Goal: Communication & Community: Answer question/provide support

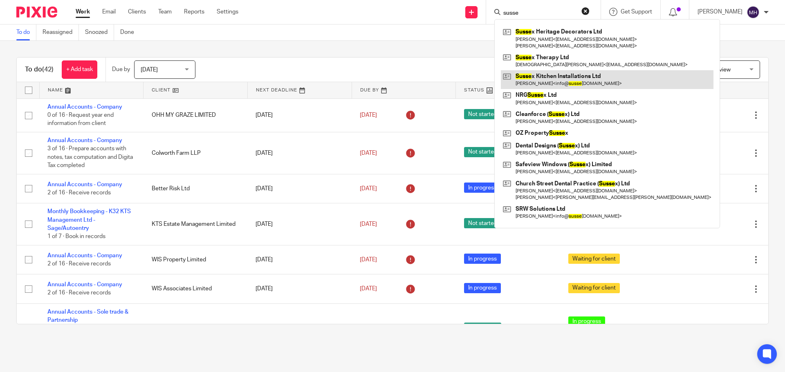
type input "susse"
click at [552, 81] on link at bounding box center [607, 79] width 213 height 19
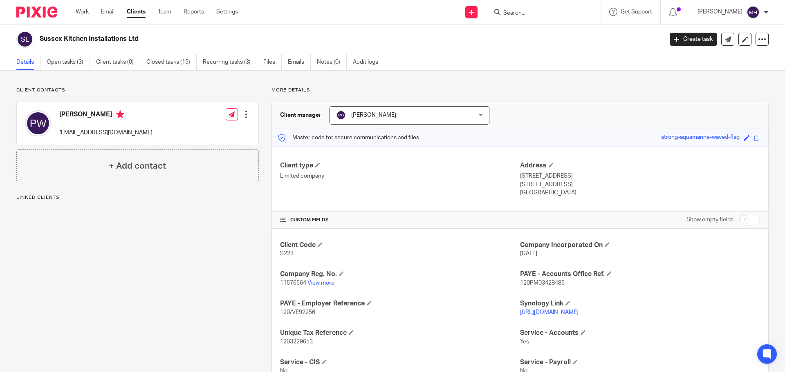
click at [294, 64] on link "Emails" at bounding box center [299, 62] width 23 height 16
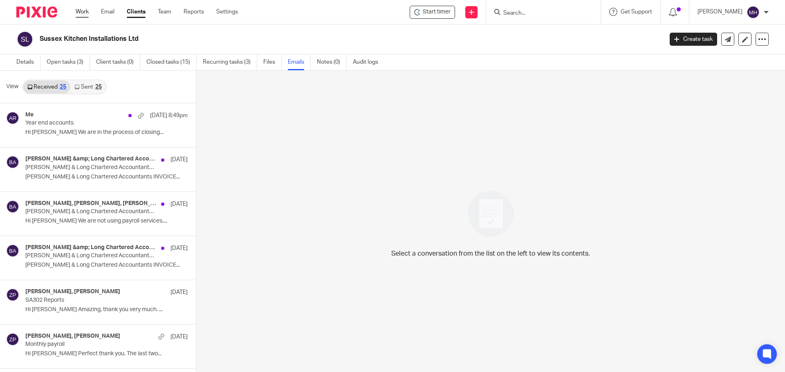
click at [80, 13] on link "Work" at bounding box center [82, 12] width 13 height 8
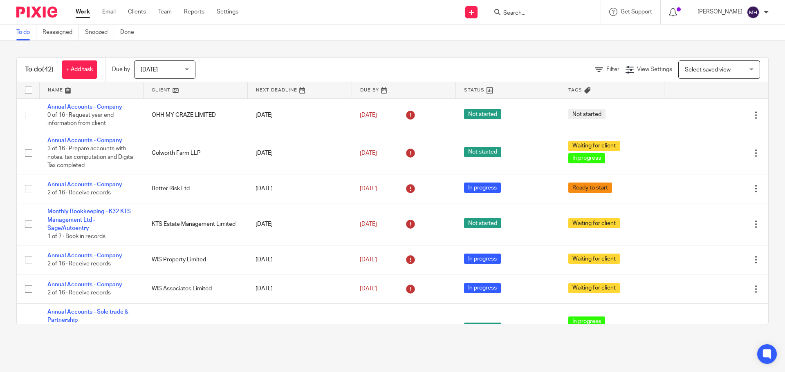
click at [669, 11] on icon at bounding box center [673, 12] width 8 height 8
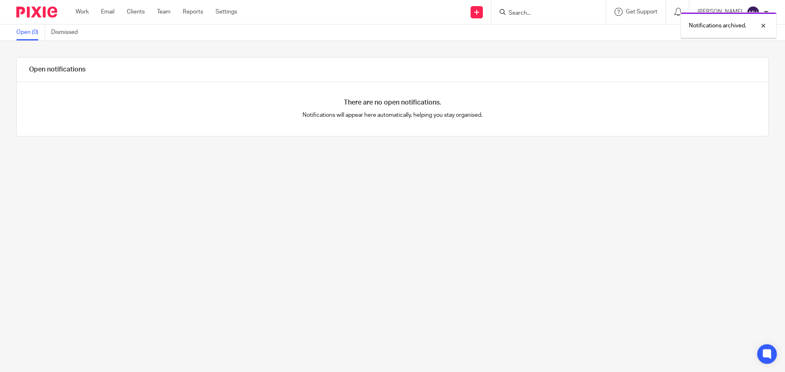
click at [82, 11] on link "Work" at bounding box center [82, 12] width 13 height 8
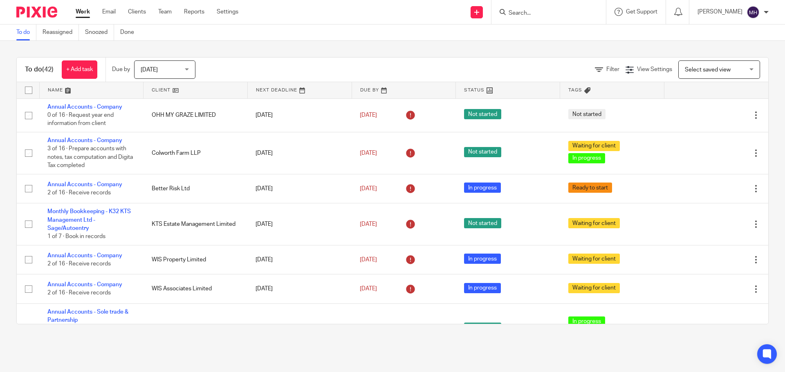
click at [530, 11] on input "Search" at bounding box center [545, 13] width 74 height 7
type input "assine"
click at [536, 33] on link at bounding box center [583, 35] width 155 height 19
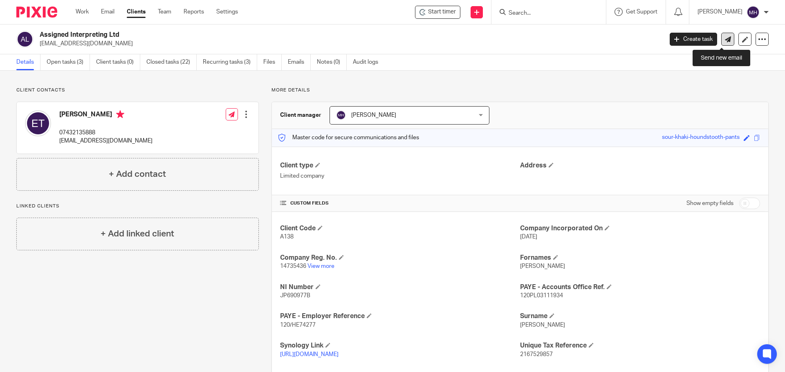
click at [725, 41] on icon at bounding box center [728, 39] width 6 height 6
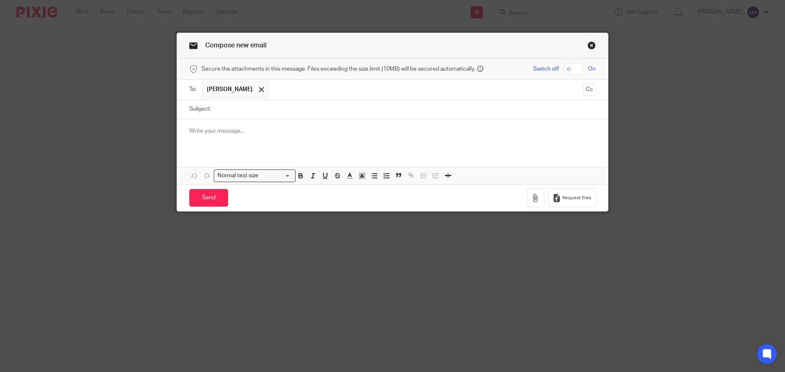
click at [226, 110] on input "Subject:" at bounding box center [405, 109] width 381 height 18
type input "VAT Return"
click at [588, 45] on link "Close this dialog window" at bounding box center [592, 46] width 8 height 11
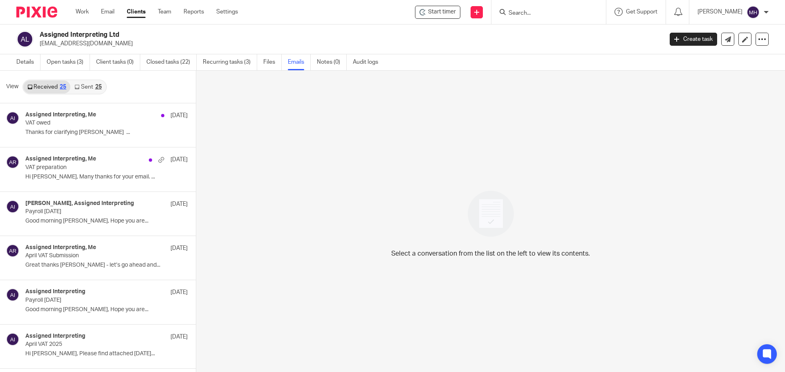
click at [90, 86] on link "Sent 25" at bounding box center [87, 87] width 35 height 13
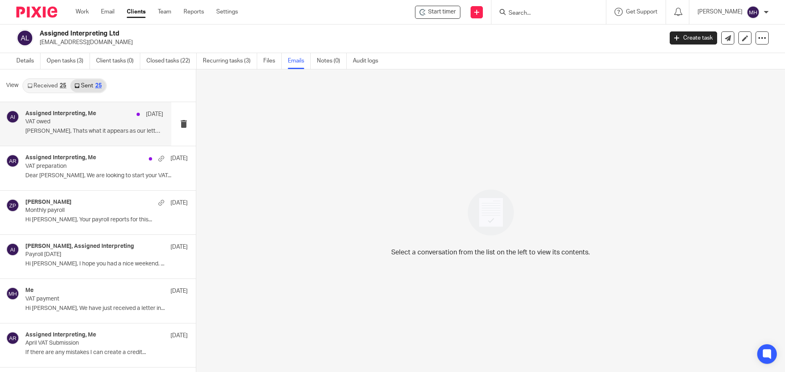
click at [105, 119] on p "VAT owed" at bounding box center [80, 122] width 110 height 7
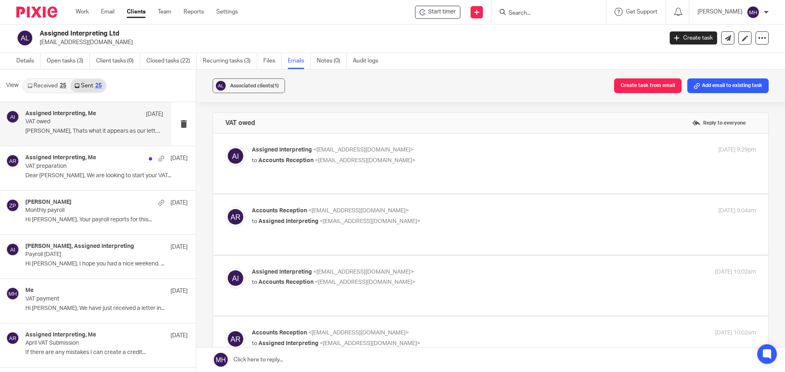
scroll to position [0, 0]
click at [480, 143] on label at bounding box center [490, 164] width 555 height 60
click at [225, 146] on input "checkbox" at bounding box center [225, 146] width 0 height 0
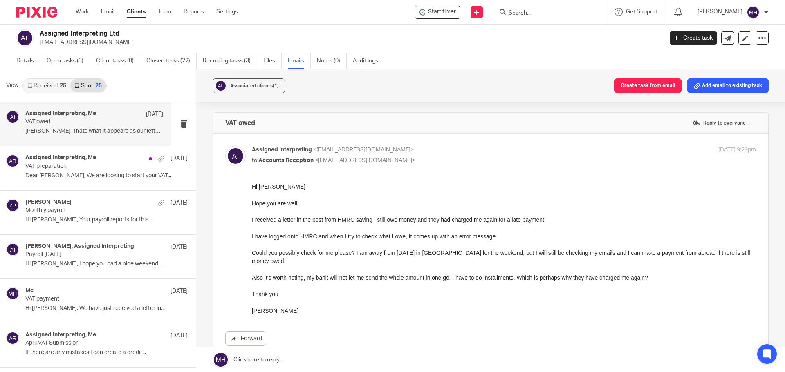
click at [480, 145] on label at bounding box center [490, 254] width 555 height 240
click at [225, 146] on input "checkbox" at bounding box center [225, 146] width 0 height 0
checkbox input "false"
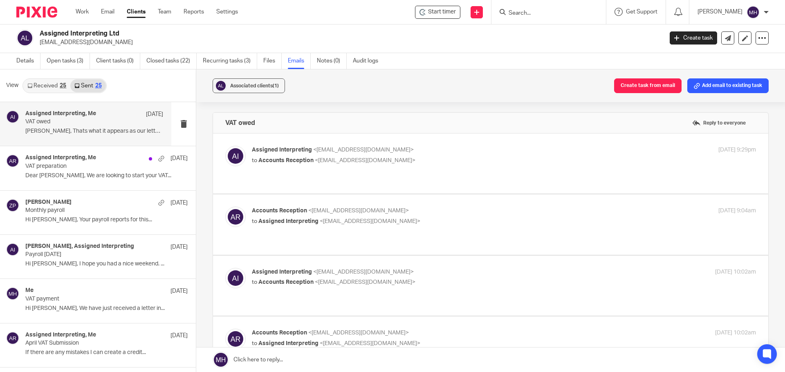
click at [451, 220] on p "to Assigned Interpreting <assignedinterpreting@gmail.com>" at bounding box center [420, 222] width 336 height 9
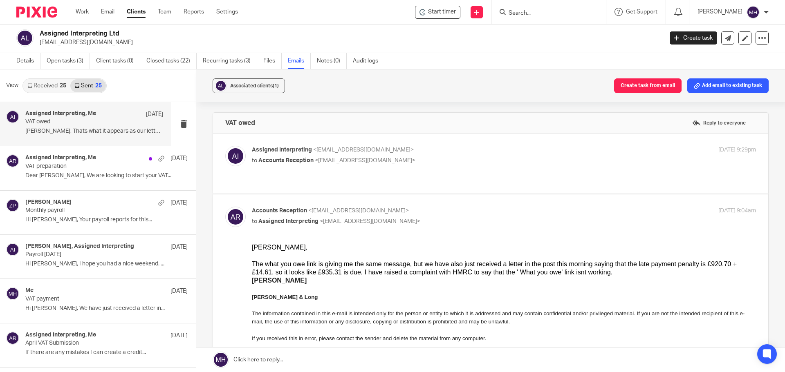
click at [465, 209] on p "Accounts Reception <accounts@boldenandlong.co.uk>" at bounding box center [420, 211] width 336 height 9
checkbox input "false"
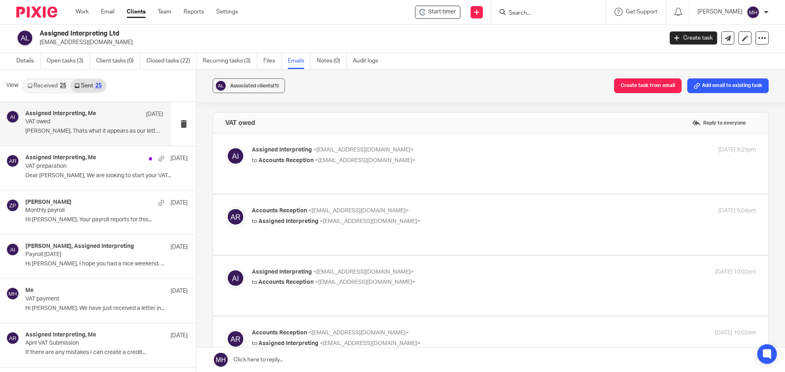
click at [467, 261] on label at bounding box center [490, 286] width 555 height 60
click at [225, 268] on input "checkbox" at bounding box center [225, 268] width 0 height 0
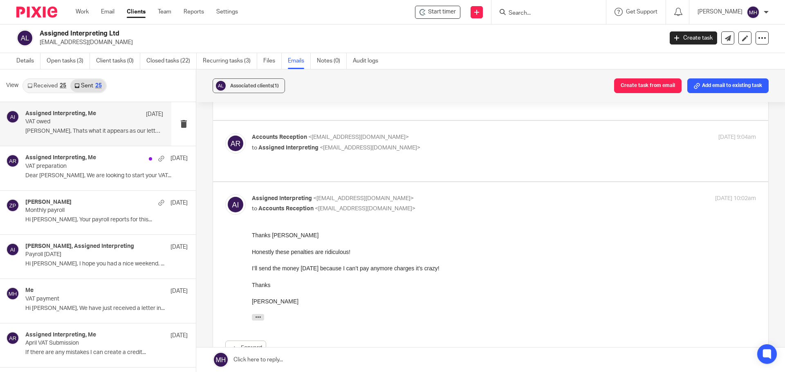
scroll to position [82, 0]
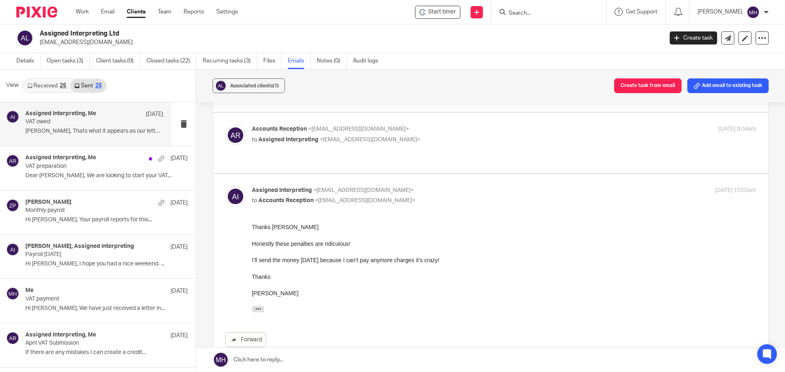
click at [482, 188] on p "Assigned Interpreting <assignedinterpreting@gmail.com>" at bounding box center [420, 190] width 336 height 9
checkbox input "false"
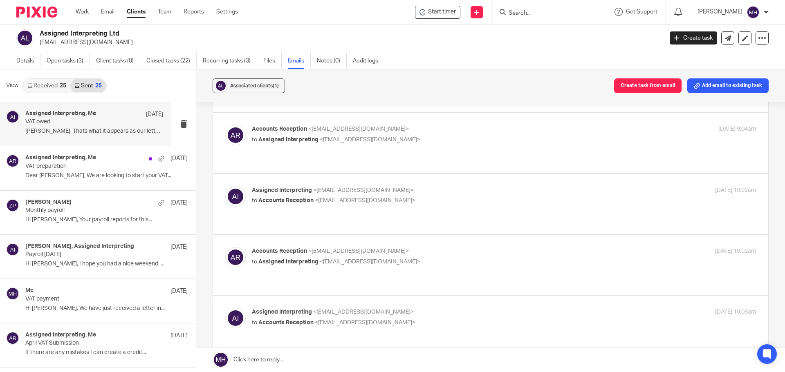
click at [487, 241] on label at bounding box center [490, 265] width 555 height 60
click at [225, 247] on input "checkbox" at bounding box center [225, 247] width 0 height 0
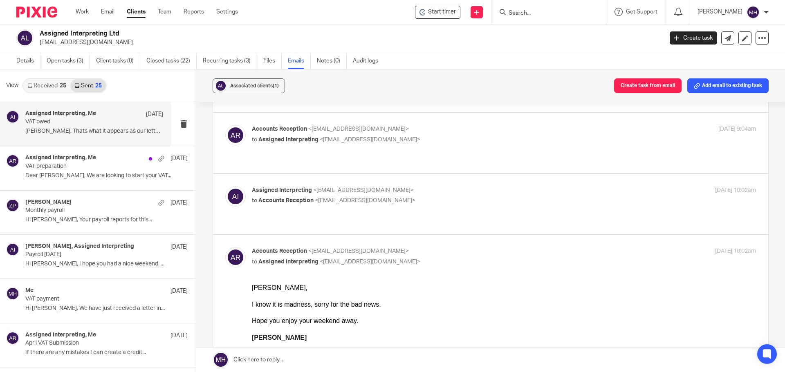
scroll to position [0, 0]
click at [225, 247] on input "checkbox" at bounding box center [225, 247] width 0 height 0
checkbox input "false"
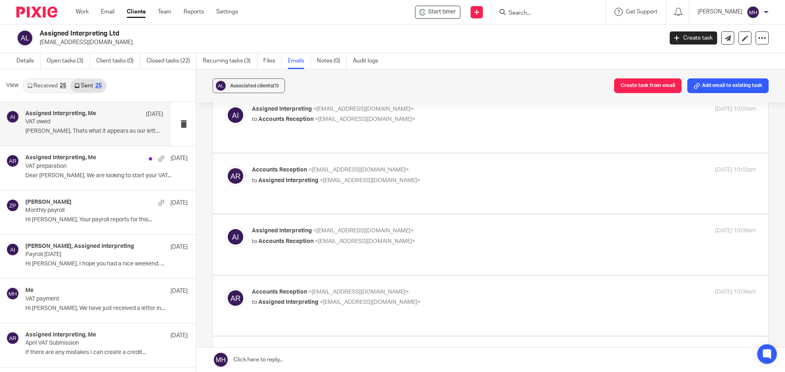
scroll to position [164, 0]
click at [477, 245] on p "to Accounts Reception <accounts@boldenandlong.co.uk>" at bounding box center [420, 241] width 336 height 9
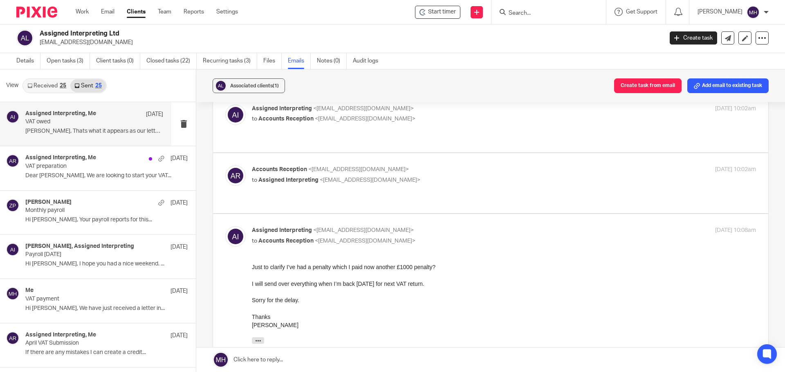
scroll to position [0, 0]
click at [479, 235] on div "Assigned Interpreting <assignedinterpreting@gmail.com> to Accounts Reception <a…" at bounding box center [420, 236] width 336 height 19
checkbox input "false"
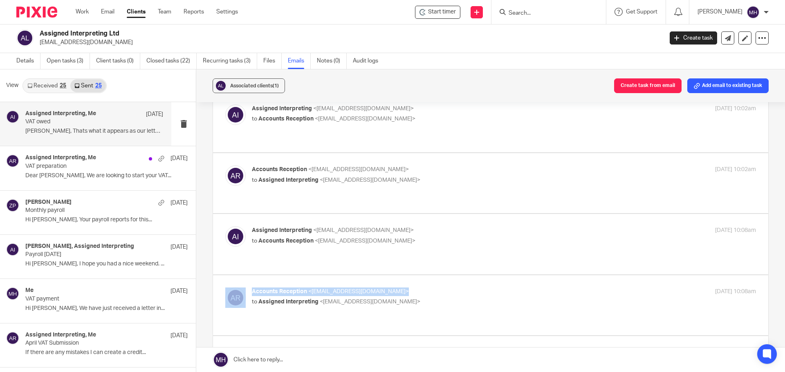
click at [480, 287] on div "Accounts Reception <accounts@boldenandlong.co.uk> to Assigned Interpreting <ass…" at bounding box center [490, 306] width 555 height 60
click at [498, 288] on p "Accounts Reception <accounts@boldenandlong.co.uk>" at bounding box center [420, 292] width 336 height 9
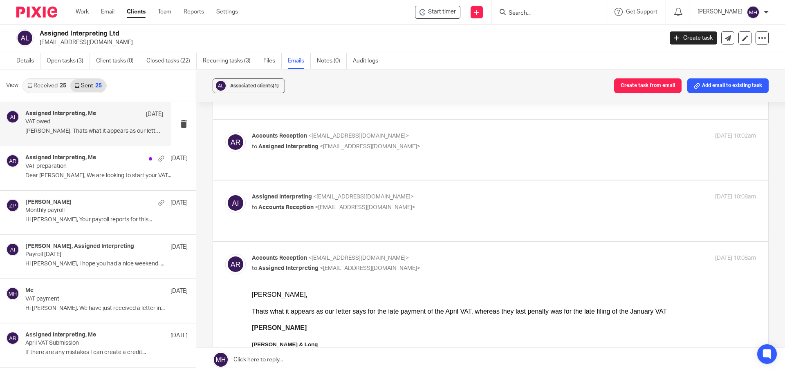
scroll to position [245, 0]
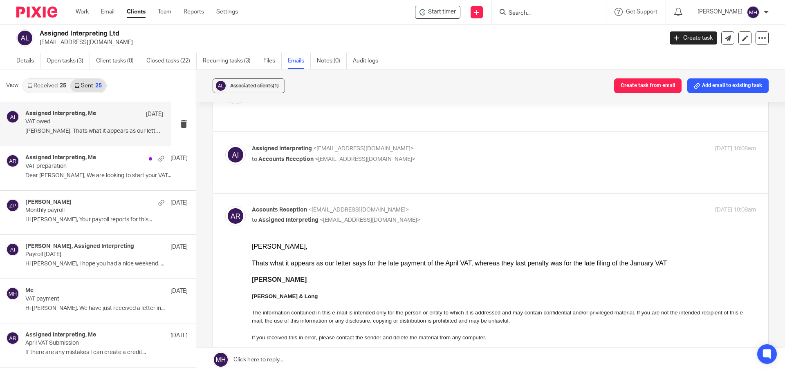
click at [493, 206] on p "Accounts Reception <accounts@boldenandlong.co.uk>" at bounding box center [420, 210] width 336 height 9
checkbox input "false"
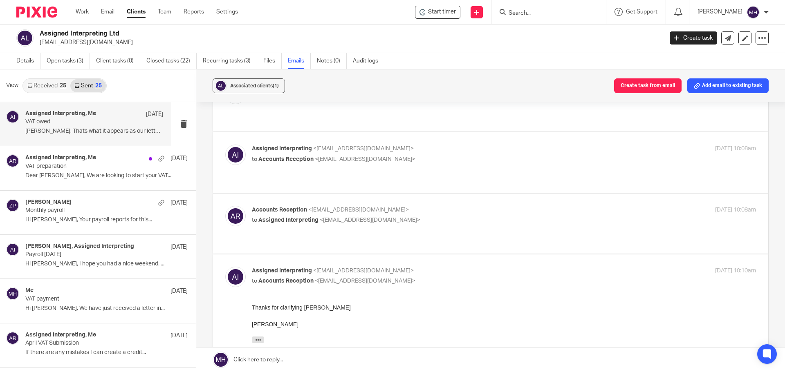
click at [498, 267] on p "Assigned Interpreting <assignedinterpreting@gmail.com>" at bounding box center [420, 271] width 336 height 9
checkbox input "false"
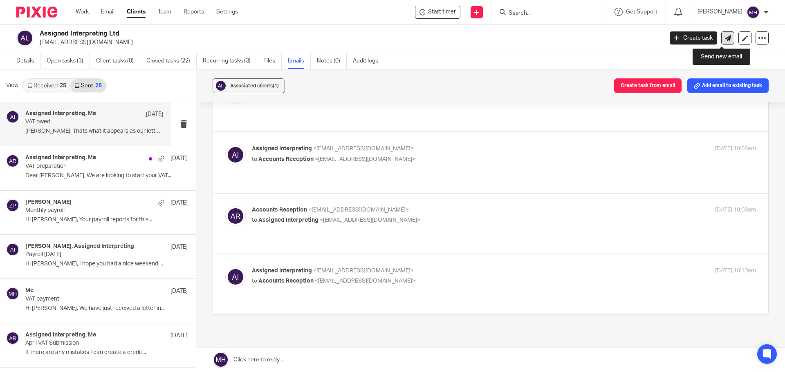
click at [725, 40] on link at bounding box center [727, 37] width 13 height 13
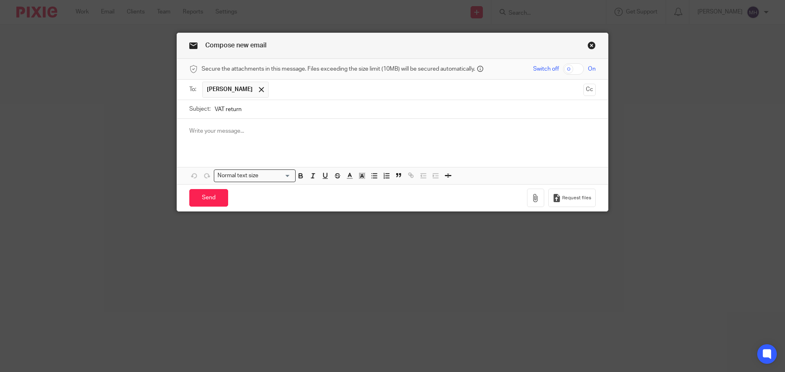
type input "VAT return"
click at [239, 133] on p at bounding box center [392, 131] width 406 height 8
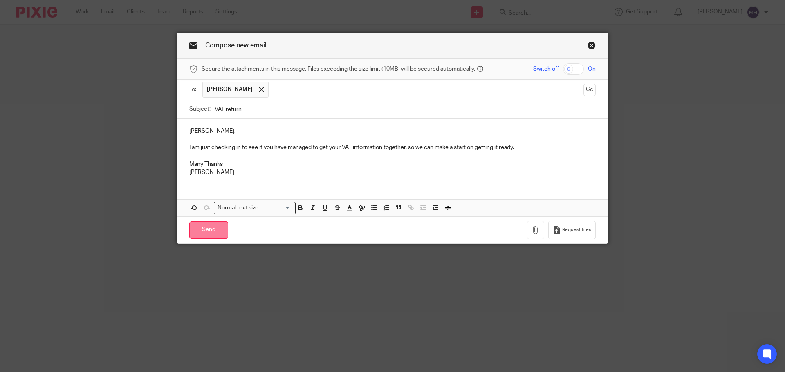
click at [205, 232] on input "Send" at bounding box center [208, 231] width 39 height 18
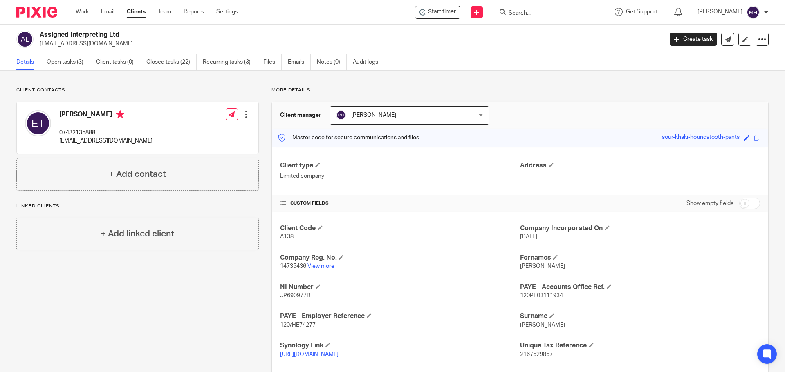
click at [527, 12] on input "Search" at bounding box center [545, 13] width 74 height 7
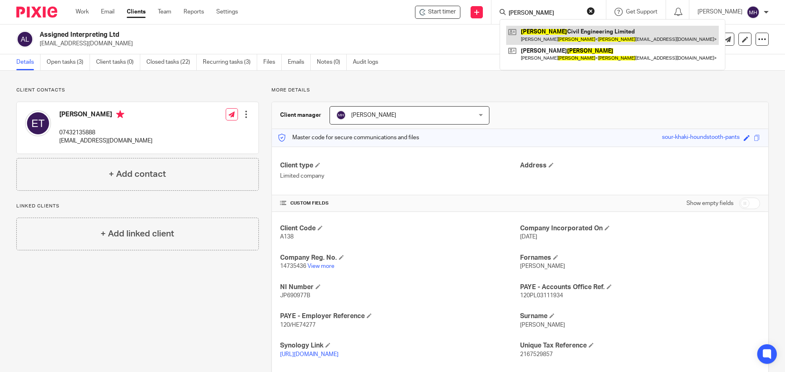
type input "lynch"
click at [561, 39] on link at bounding box center [612, 35] width 213 height 19
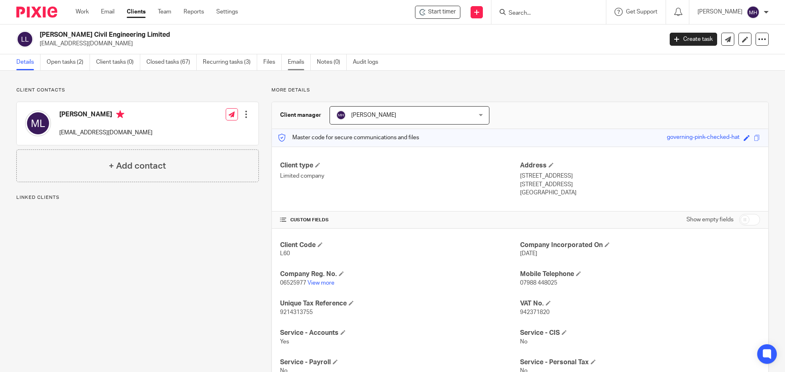
click at [301, 63] on link "Emails" at bounding box center [299, 62] width 23 height 16
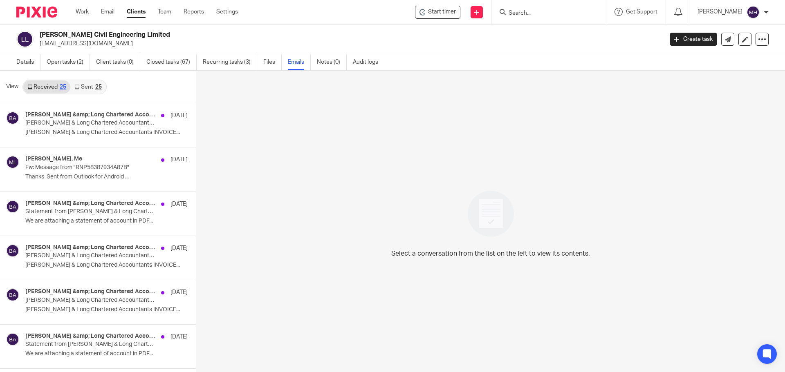
click at [89, 90] on link "Sent 25" at bounding box center [87, 87] width 35 height 13
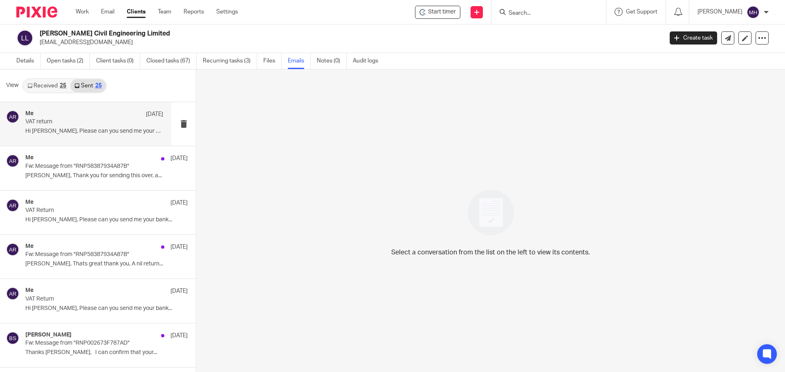
click at [93, 114] on div "Me [DATE]" at bounding box center [94, 114] width 138 height 8
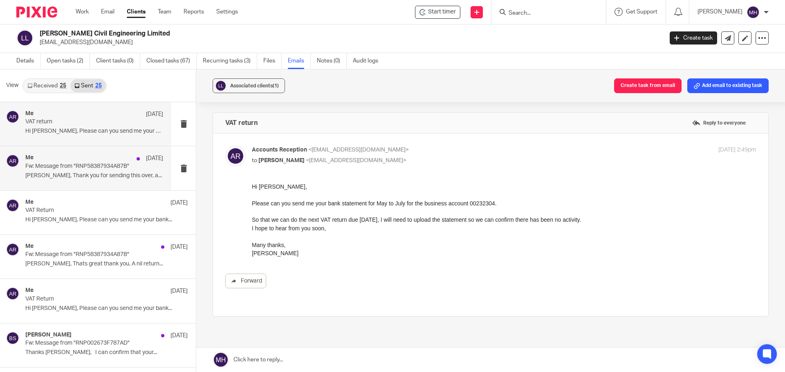
scroll to position [0, 0]
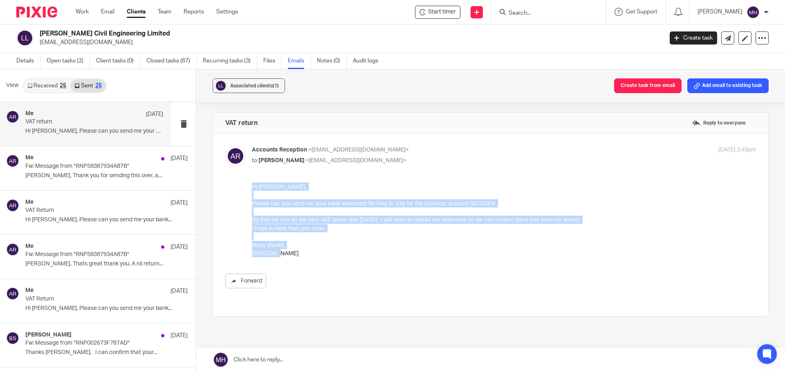
drag, startPoint x: 275, startPoint y: 256, endPoint x: 245, endPoint y: 186, distance: 76.2
click html "Hi [PERSON_NAME], Please can you send me your bank statement for May to July fo…"
copy div "Hi [PERSON_NAME], Please can you send me your bank statement for May to July fo…"
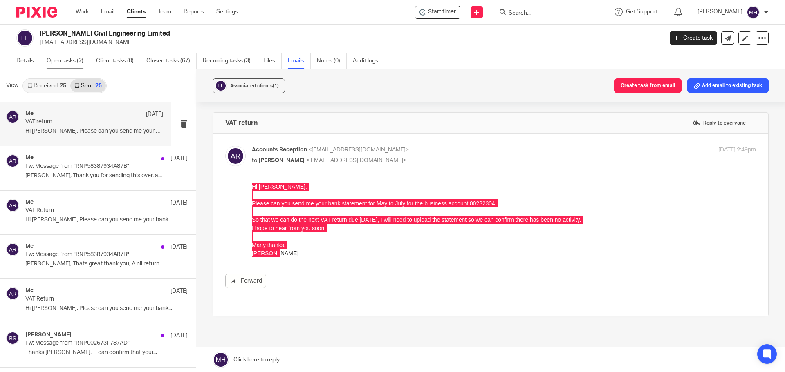
click at [64, 60] on link "Open tasks (2)" at bounding box center [68, 61] width 43 height 16
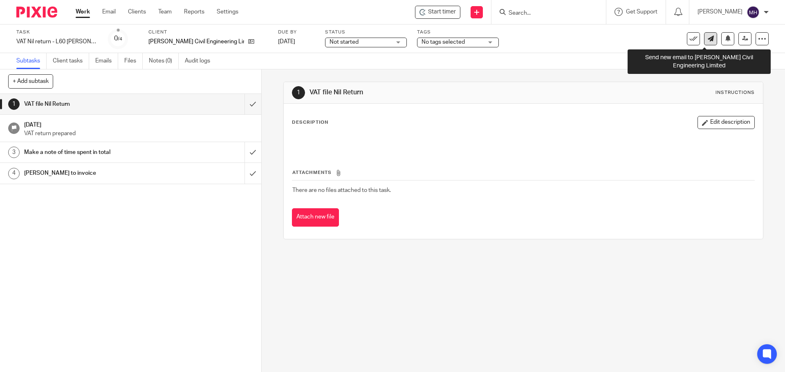
click at [708, 39] on icon at bounding box center [711, 39] width 6 height 6
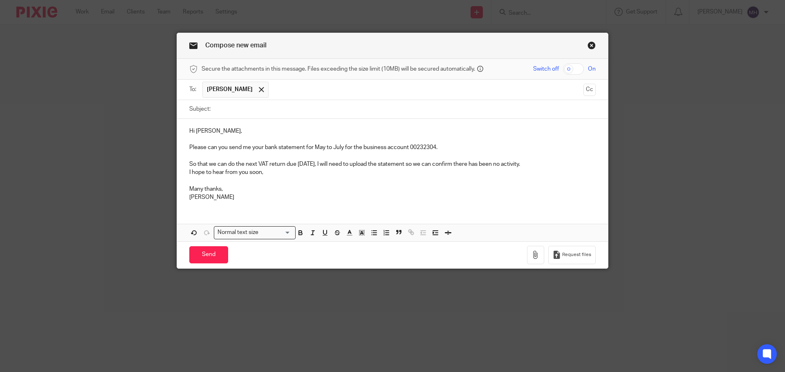
click at [250, 108] on input "Subject:" at bounding box center [405, 109] width 381 height 18
type input "VAT Return"
click at [209, 254] on input "Send" at bounding box center [208, 256] width 39 height 18
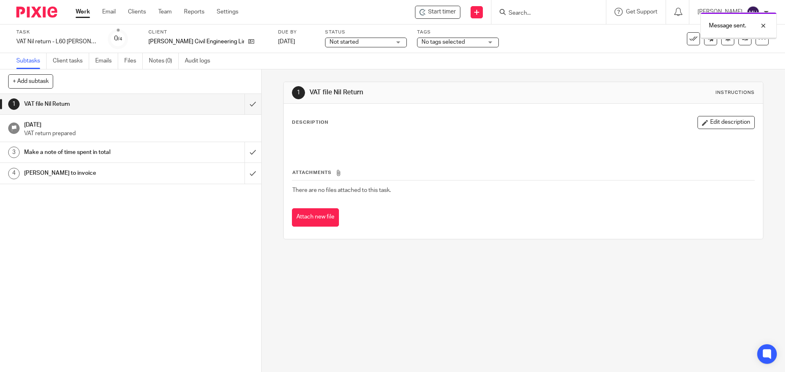
click at [422, 41] on span "No tags selected" at bounding box center [443, 42] width 43 height 6
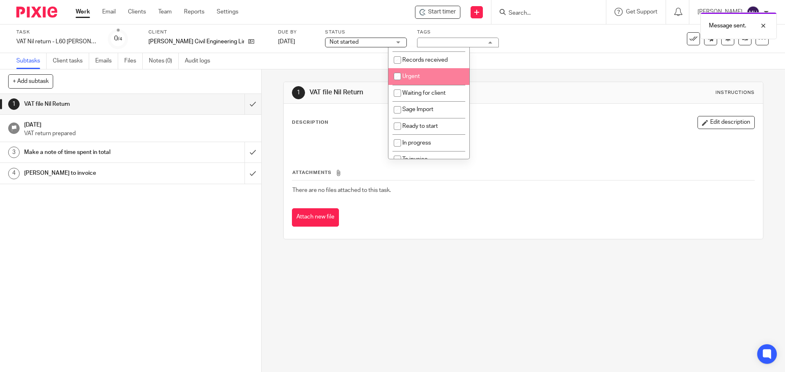
scroll to position [82, 0]
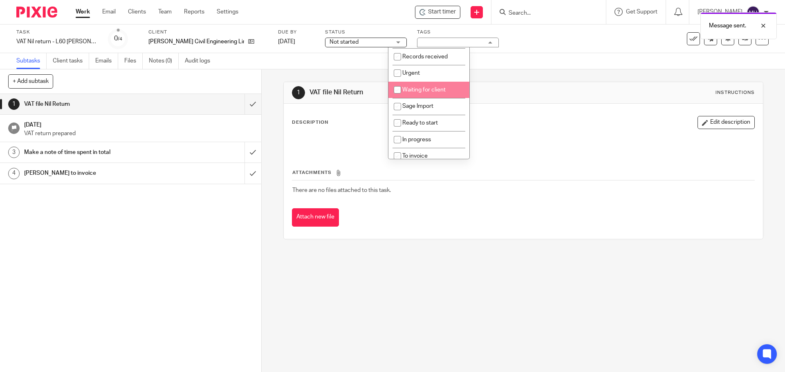
click at [453, 90] on li "Waiting for client" at bounding box center [428, 90] width 81 height 17
checkbox input "true"
click at [521, 88] on h1 "VAT file Nil Return" at bounding box center [425, 92] width 231 height 9
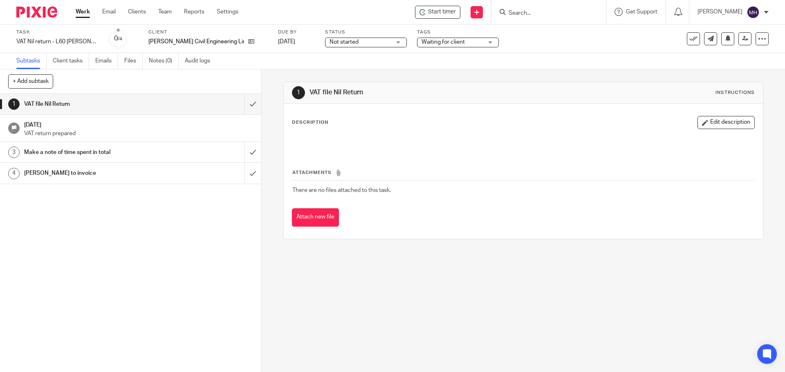
click at [87, 11] on link "Work" at bounding box center [83, 12] width 14 height 8
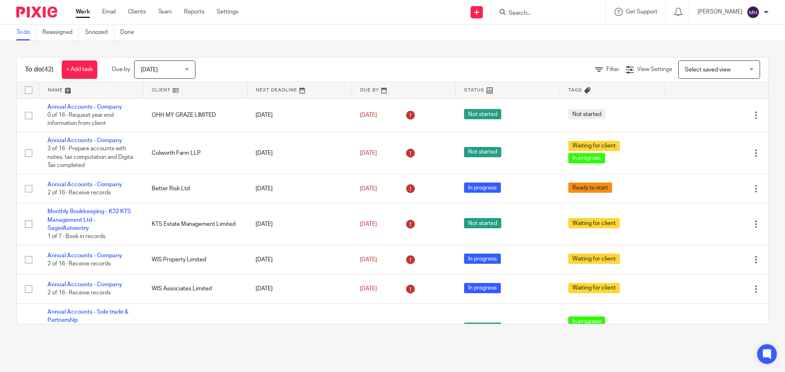
click at [550, 13] on input "Search" at bounding box center [545, 13] width 74 height 7
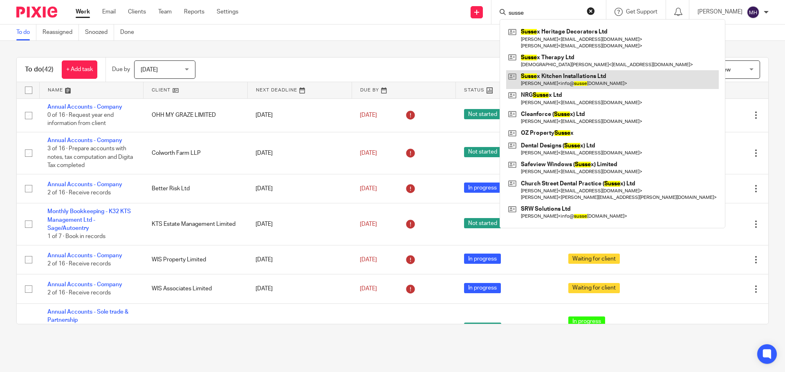
type input "susse"
click at [545, 71] on link at bounding box center [612, 79] width 213 height 19
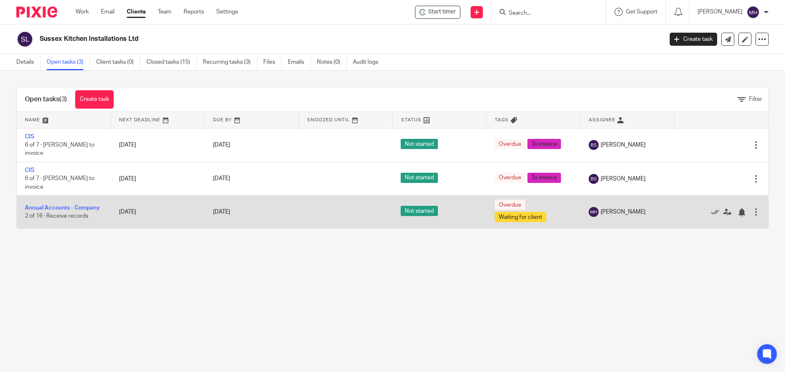
click at [752, 212] on div at bounding box center [756, 212] width 8 height 8
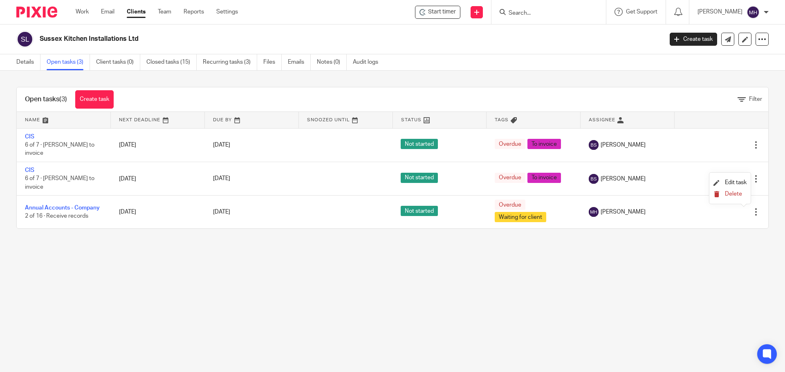
click at [734, 194] on span "Delete" at bounding box center [733, 194] width 17 height 6
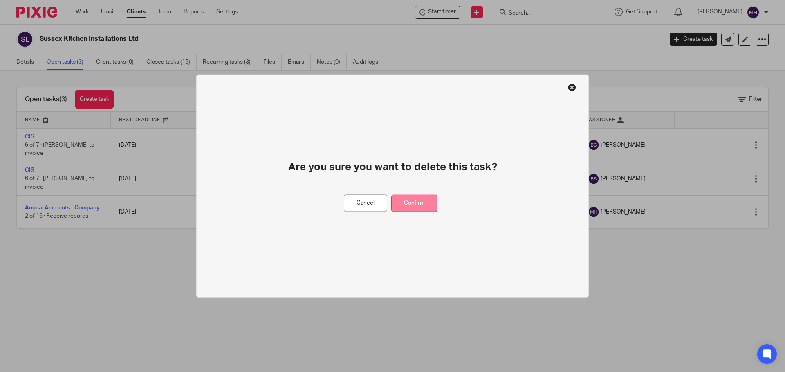
click at [411, 202] on button "Confirm" at bounding box center [414, 204] width 46 height 18
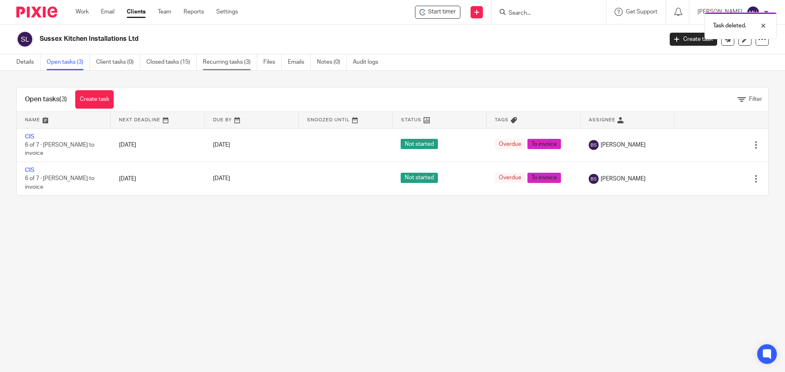
click at [216, 61] on link "Recurring tasks (3)" at bounding box center [230, 62] width 54 height 16
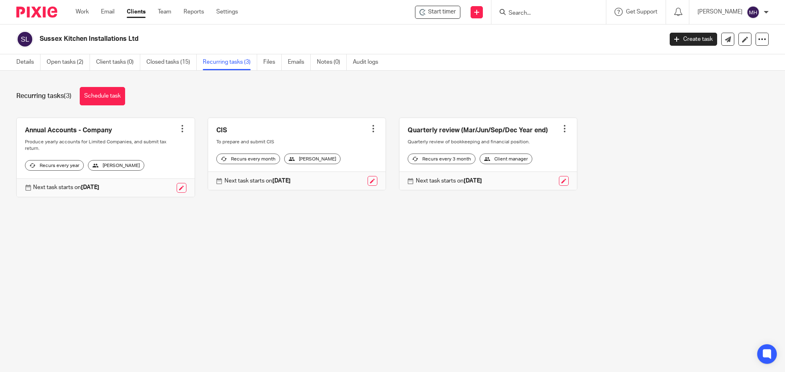
click at [561, 128] on div at bounding box center [565, 129] width 8 height 8
click at [543, 182] on span "Cancel schedule" at bounding box center [525, 181] width 43 height 6
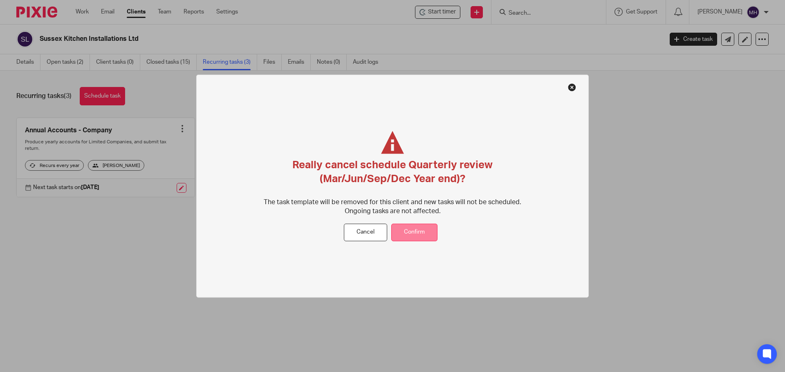
click at [414, 234] on button "Confirm" at bounding box center [414, 233] width 46 height 18
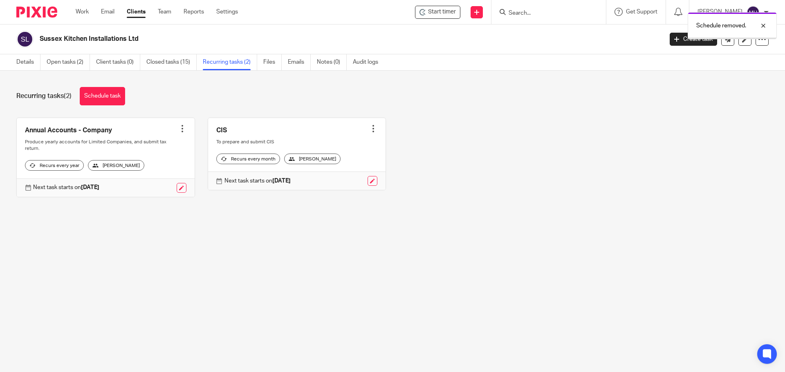
click at [179, 128] on div at bounding box center [182, 129] width 8 height 8
click at [160, 180] on span "Cancel schedule" at bounding box center [149, 181] width 43 height 6
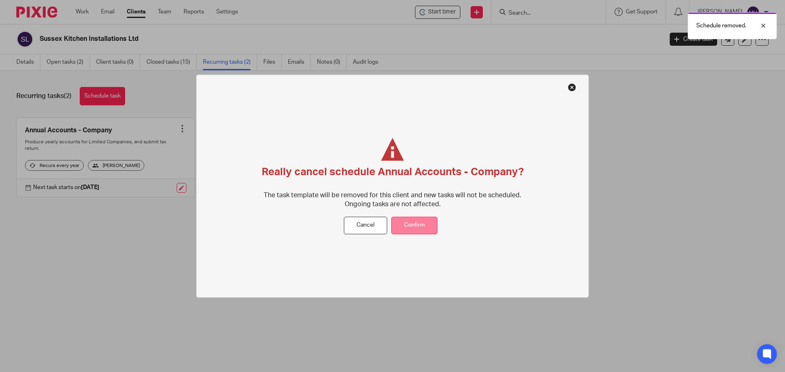
click at [417, 229] on button "Confirm" at bounding box center [414, 226] width 46 height 18
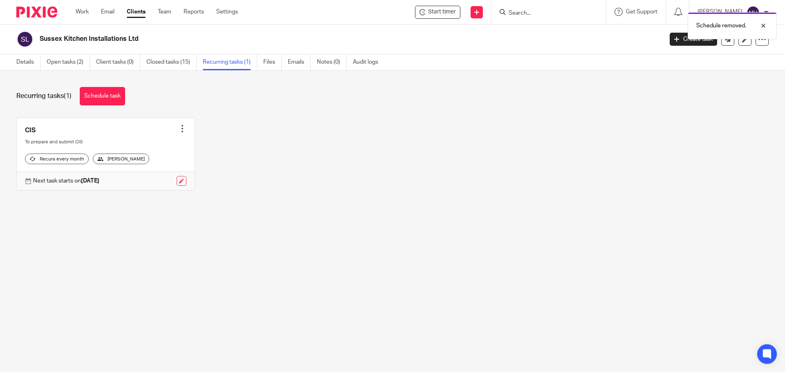
click at [518, 12] on div "Schedule removed." at bounding box center [585, 23] width 384 height 31
click at [521, 12] on input "Search" at bounding box center [545, 13] width 74 height 7
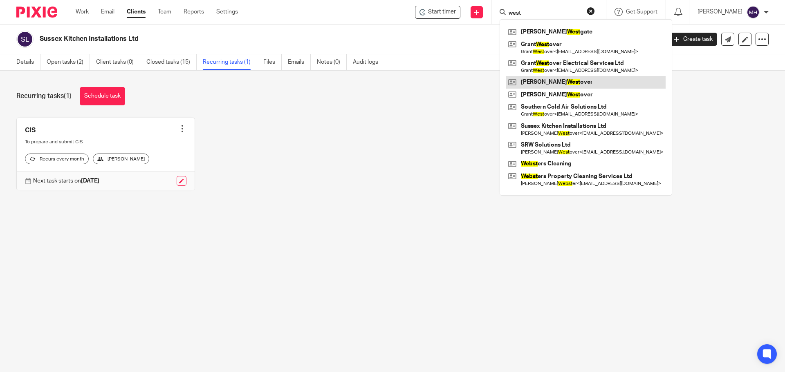
type input "west"
click at [548, 80] on link at bounding box center [585, 82] width 159 height 12
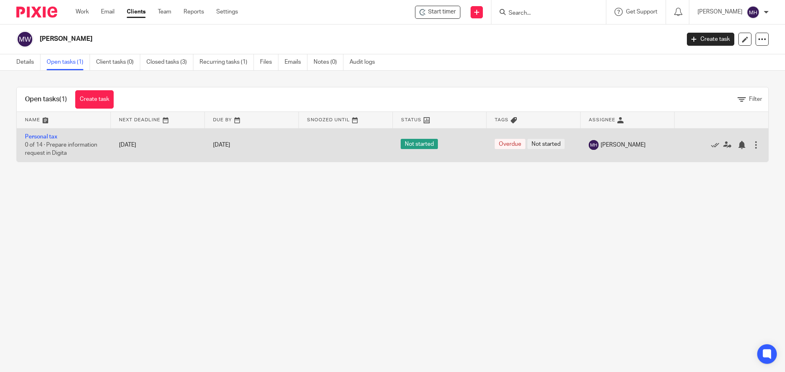
click at [752, 144] on div at bounding box center [756, 145] width 8 height 8
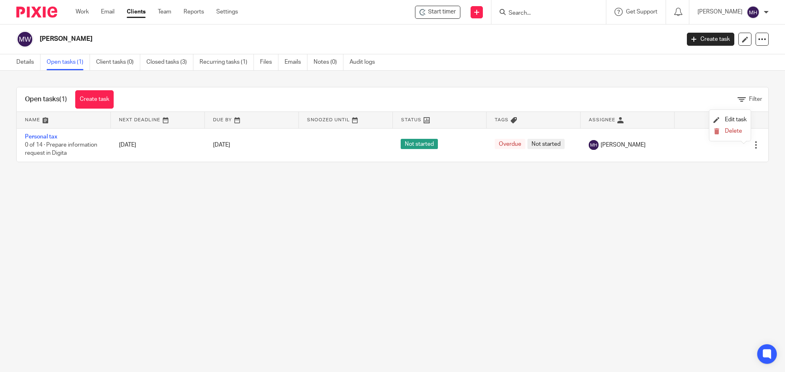
click at [738, 127] on li "Delete" at bounding box center [730, 131] width 33 height 11
click at [738, 129] on span "Delete" at bounding box center [733, 131] width 17 height 6
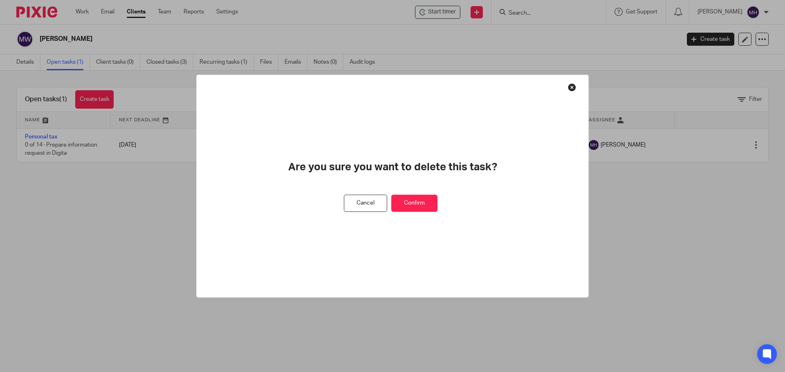
click at [419, 206] on button "Confirm" at bounding box center [414, 204] width 46 height 18
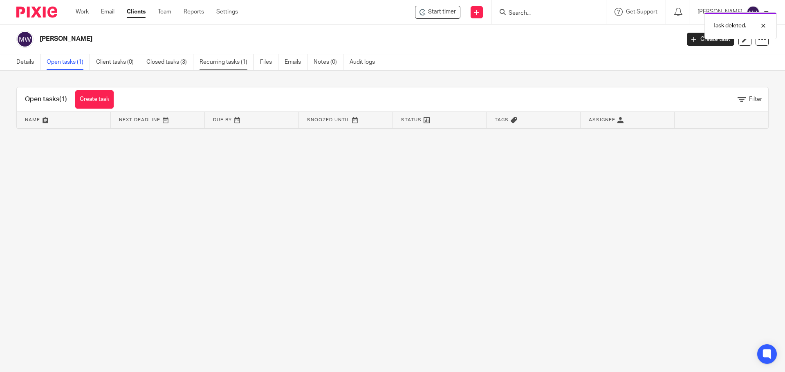
click at [221, 64] on link "Recurring tasks (1)" at bounding box center [227, 62] width 54 height 16
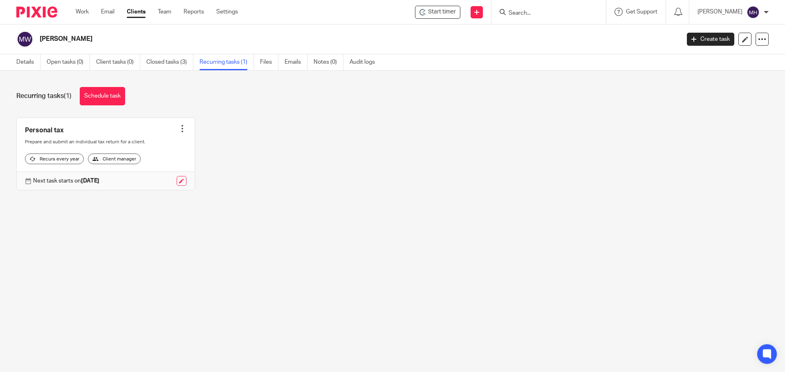
click at [179, 128] on div at bounding box center [182, 129] width 8 height 8
click at [169, 180] on span "Cancel schedule" at bounding box center [149, 181] width 43 height 6
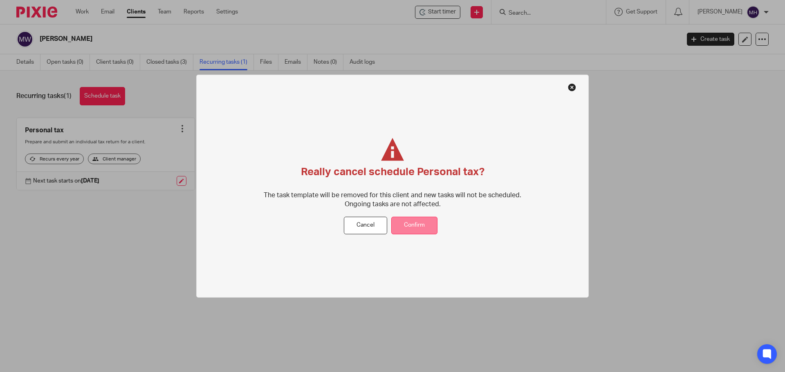
click at [411, 227] on button "Confirm" at bounding box center [414, 226] width 46 height 18
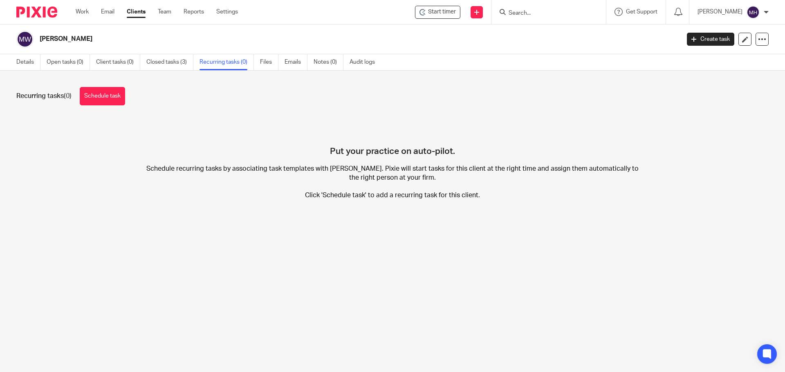
click at [526, 13] on input "Search" at bounding box center [545, 13] width 74 height 7
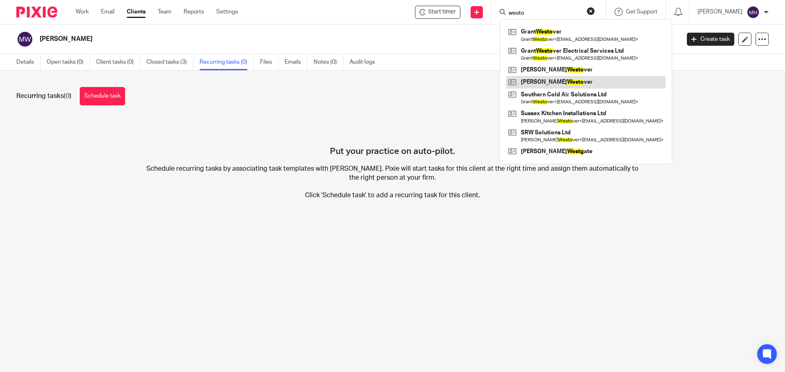
type input "westo"
click at [553, 82] on link at bounding box center [585, 82] width 159 height 12
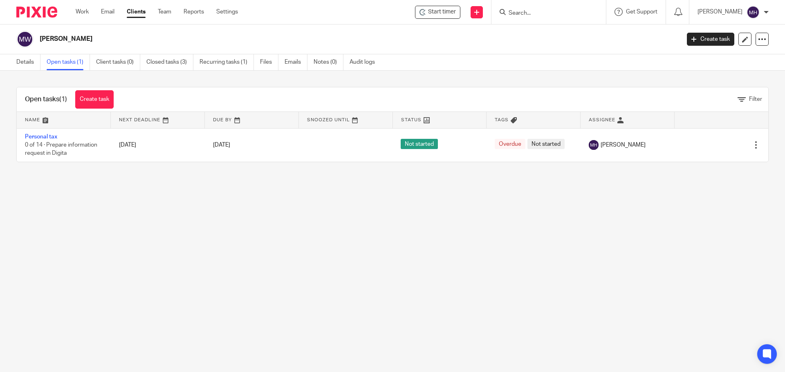
click at [752, 146] on div at bounding box center [756, 145] width 8 height 8
click at [738, 132] on span "Delete" at bounding box center [733, 131] width 17 height 6
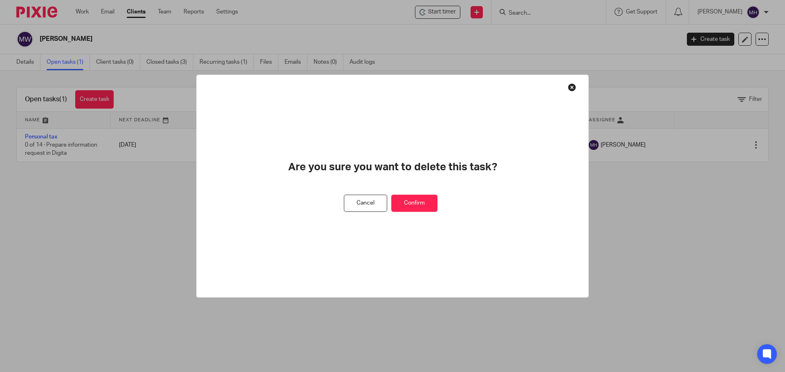
click at [420, 202] on button "Confirm" at bounding box center [414, 204] width 46 height 18
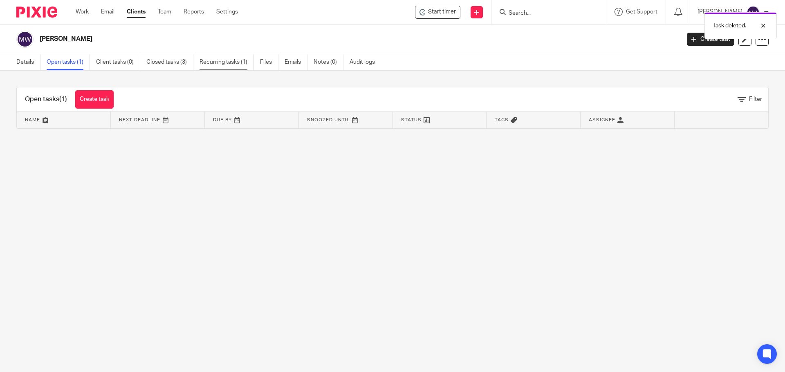
click at [226, 64] on link "Recurring tasks (1)" at bounding box center [227, 62] width 54 height 16
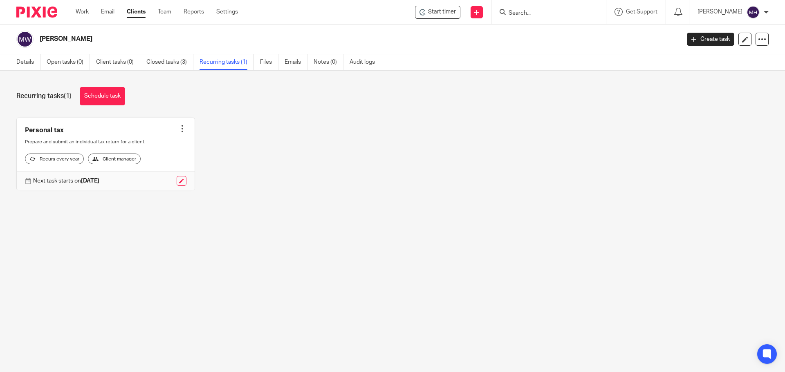
click at [179, 130] on div at bounding box center [182, 129] width 8 height 8
click at [146, 182] on span "Cancel schedule" at bounding box center [149, 181] width 43 height 6
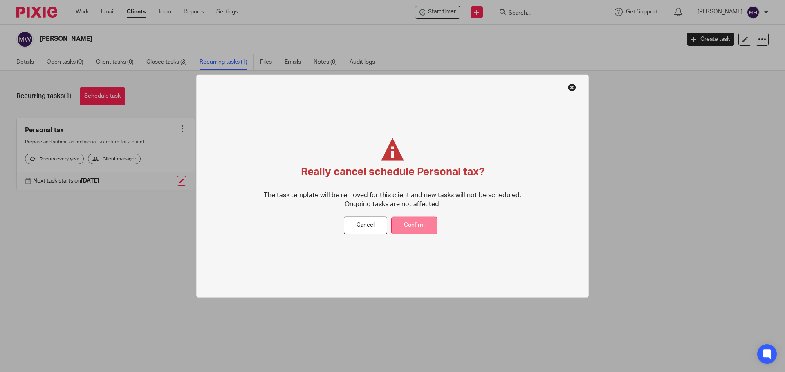
click at [422, 223] on button "Confirm" at bounding box center [414, 226] width 46 height 18
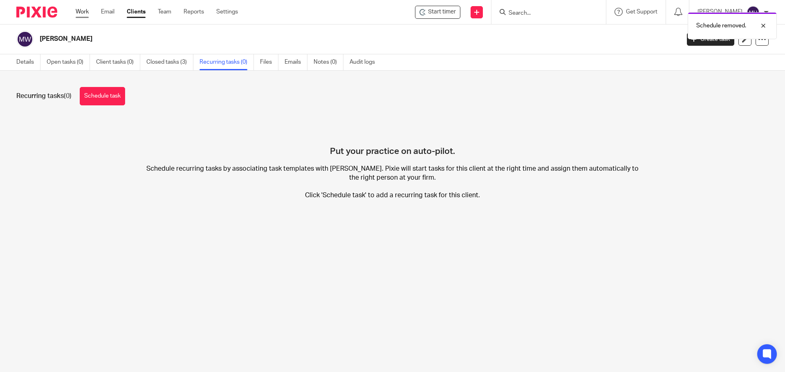
click at [88, 11] on link "Work" at bounding box center [82, 12] width 13 height 8
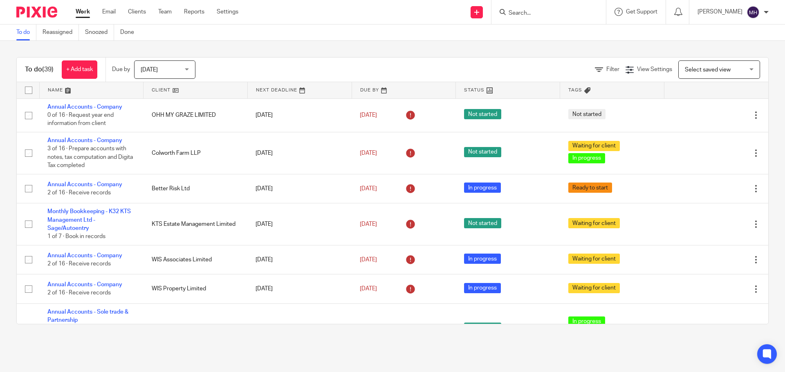
click at [541, 17] on input "Search" at bounding box center [545, 13] width 74 height 7
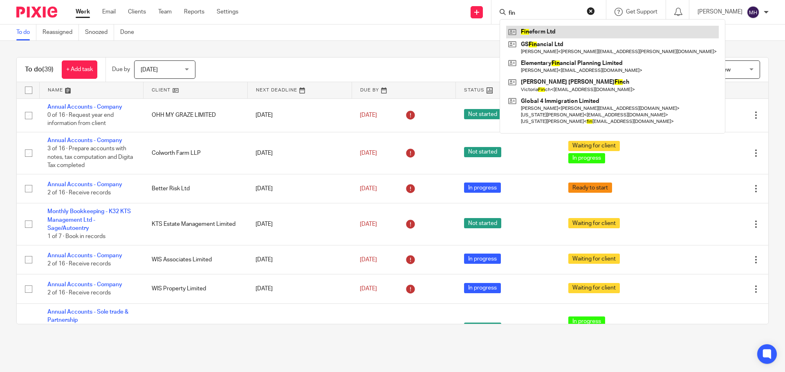
type input "fin"
click at [542, 29] on link at bounding box center [612, 32] width 213 height 12
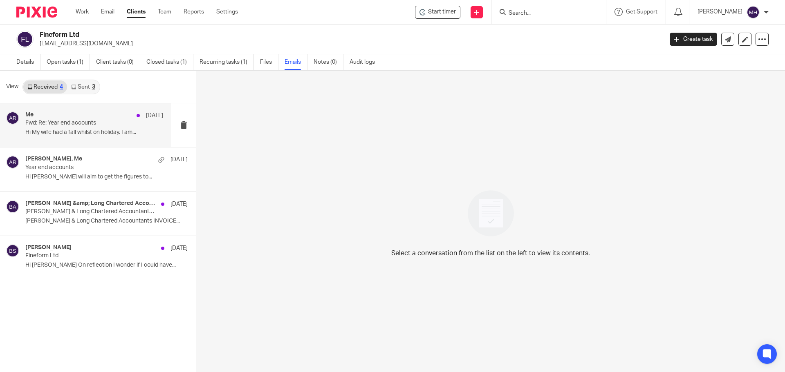
click at [103, 119] on div "Me [DATE]" at bounding box center [94, 116] width 138 height 8
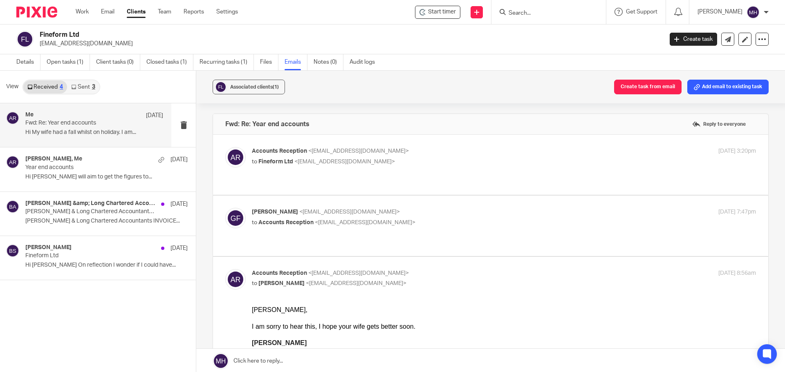
click at [450, 146] on label at bounding box center [490, 165] width 555 height 60
click at [225, 147] on input "checkbox" at bounding box center [225, 147] width 0 height 0
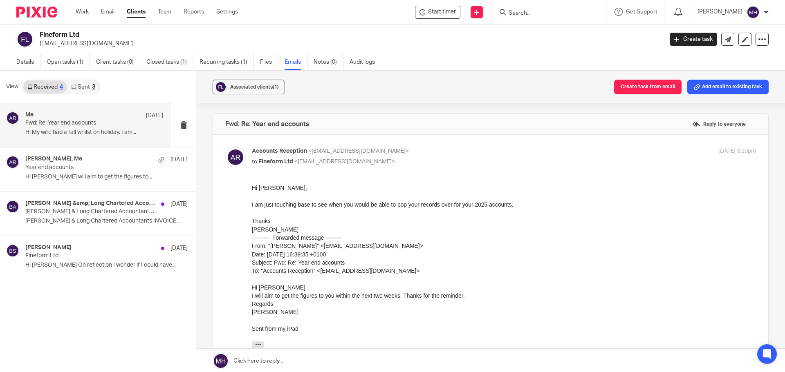
click at [463, 150] on p "Accounts Reception <[EMAIL_ADDRESS][DOMAIN_NAME]>" at bounding box center [420, 151] width 336 height 9
checkbox input "false"
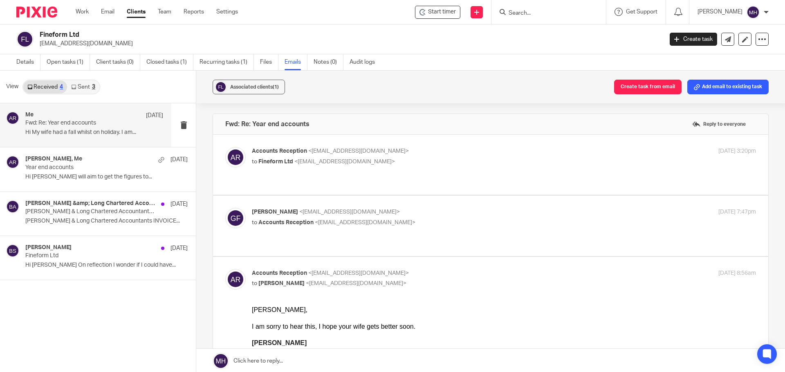
click at [482, 208] on p "Gerry Ford <thefordfamily@hotmail.co.uk>" at bounding box center [420, 212] width 336 height 9
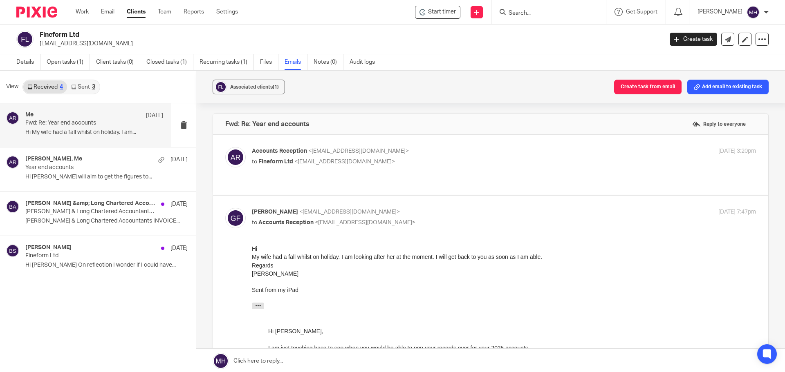
click at [225, 208] on input "checkbox" at bounding box center [225, 208] width 0 height 0
checkbox input "false"
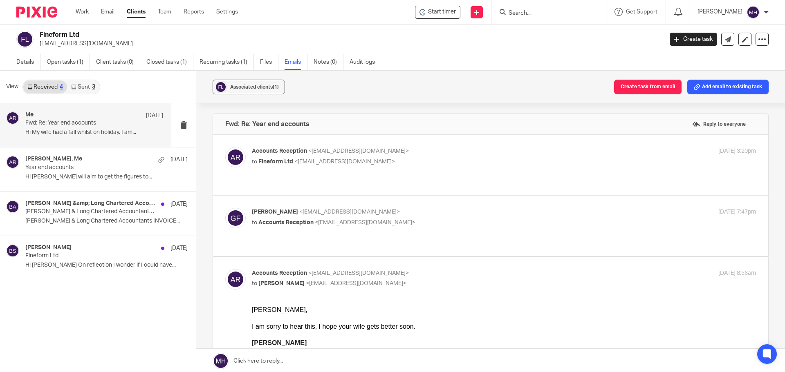
click at [468, 269] on p "Accounts Reception <accounts@boldenandlong.co.uk>" at bounding box center [420, 273] width 336 height 9
checkbox input "false"
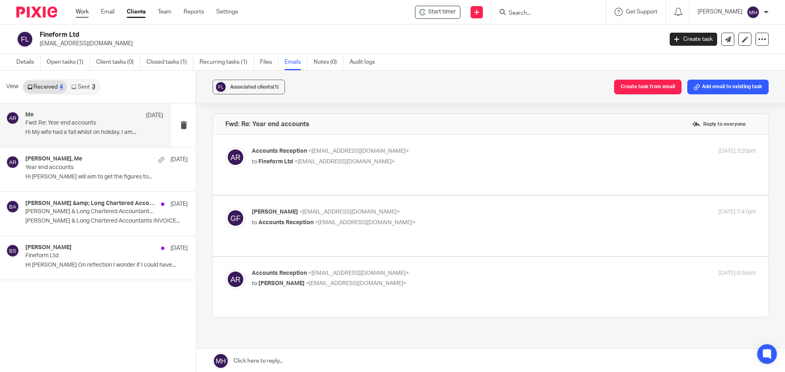
click at [85, 11] on link "Work" at bounding box center [82, 12] width 13 height 8
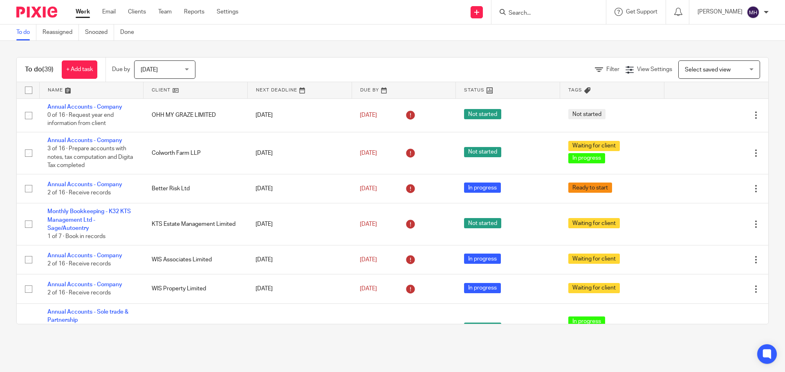
click at [546, 16] on input "Search" at bounding box center [545, 13] width 74 height 7
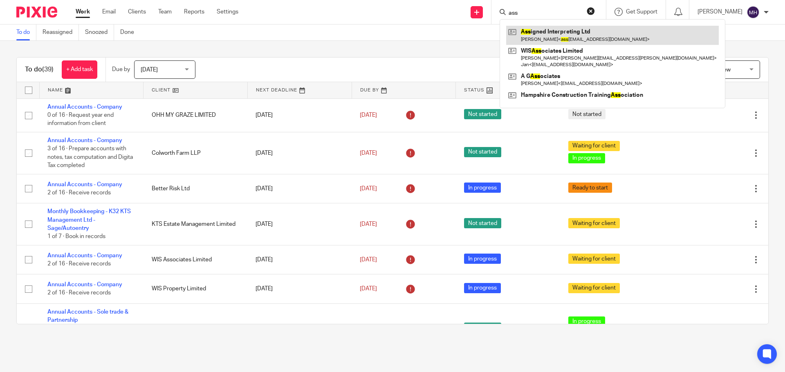
type input "ass"
click at [543, 33] on link at bounding box center [612, 35] width 213 height 19
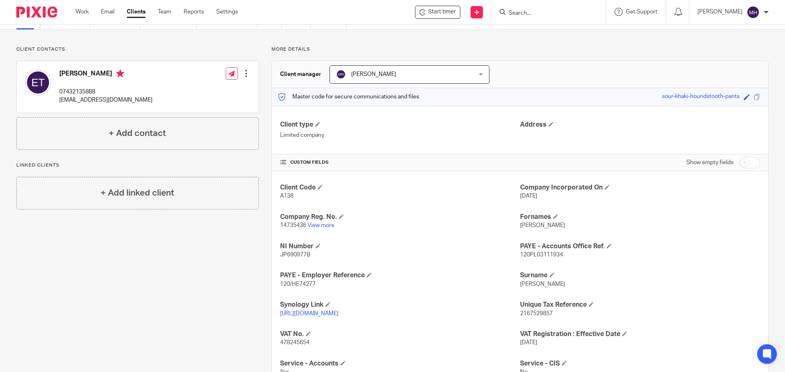
scroll to position [82, 0]
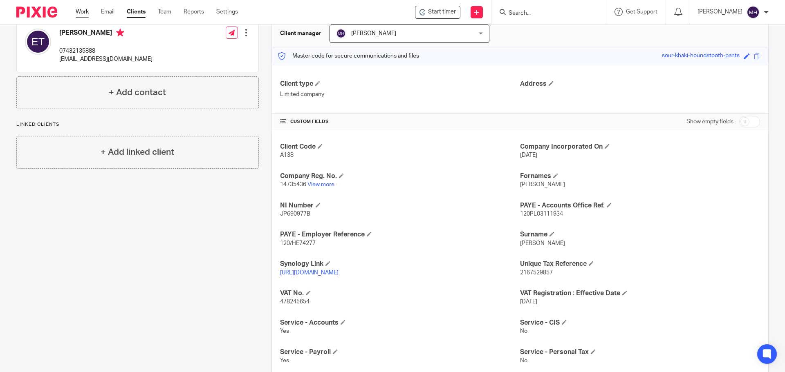
click at [81, 13] on link "Work" at bounding box center [82, 12] width 13 height 8
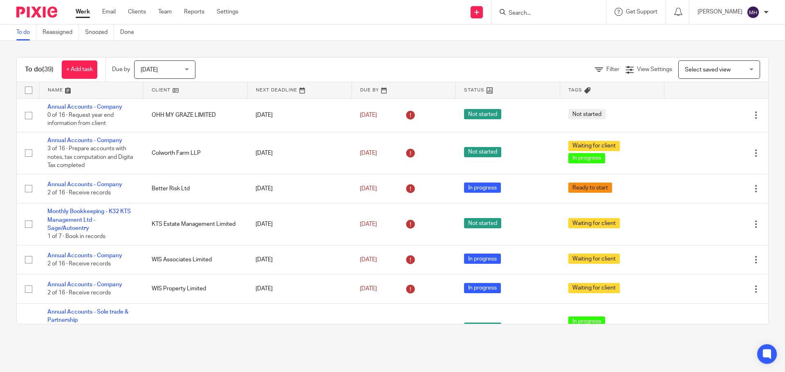
click at [522, 13] on input "Search" at bounding box center [545, 13] width 74 height 7
type input "assign"
click at [563, 36] on link at bounding box center [582, 35] width 153 height 19
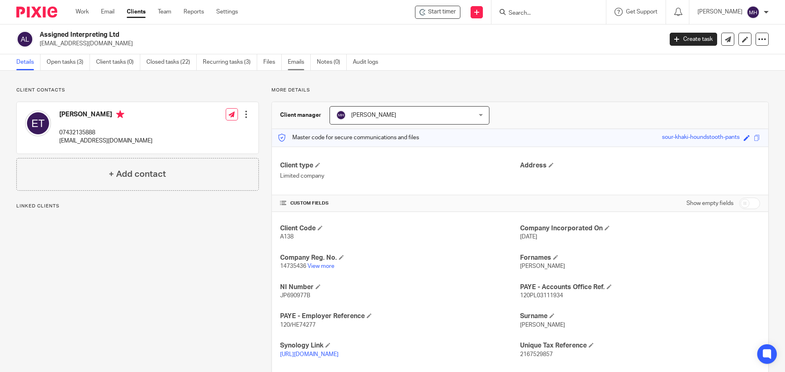
click at [299, 62] on link "Emails" at bounding box center [299, 62] width 23 height 16
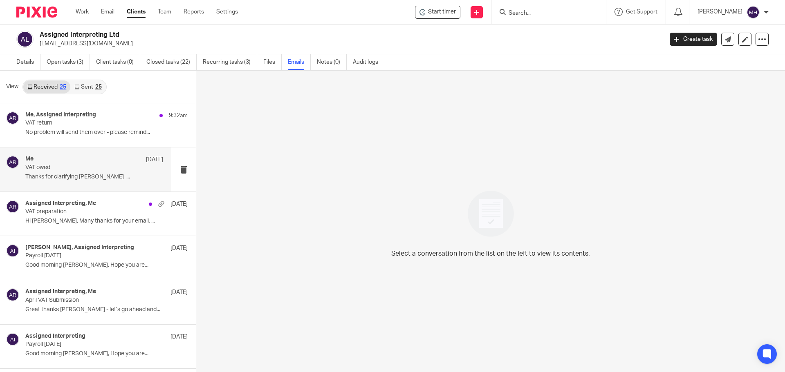
click at [78, 162] on div "Me [DATE]" at bounding box center [94, 160] width 138 height 8
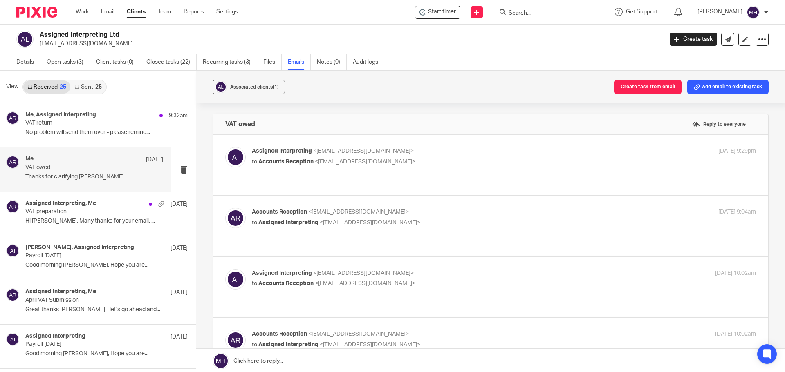
click at [490, 150] on p "Assigned Interpreting <[EMAIL_ADDRESS][DOMAIN_NAME]>" at bounding box center [420, 151] width 336 height 9
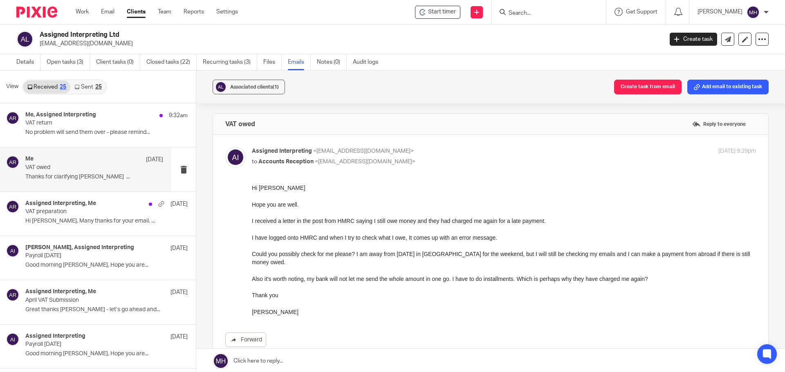
click at [493, 155] on p "Assigned Interpreting <[EMAIL_ADDRESS][DOMAIN_NAME]>" at bounding box center [420, 151] width 336 height 9
checkbox input "false"
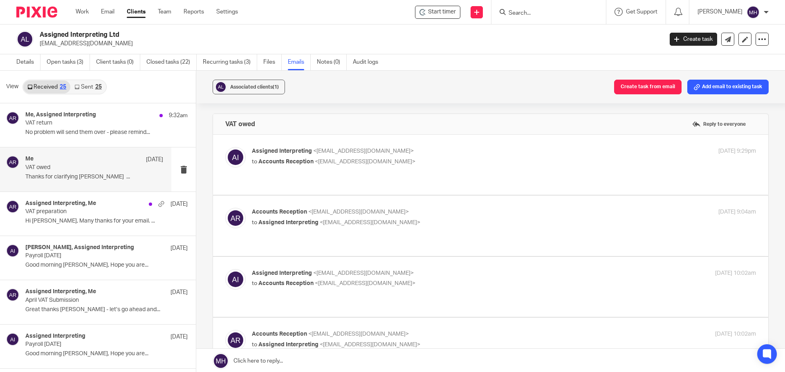
click at [492, 216] on p "Accounts Reception <accounts@boldenandlong.co.uk>" at bounding box center [420, 212] width 336 height 9
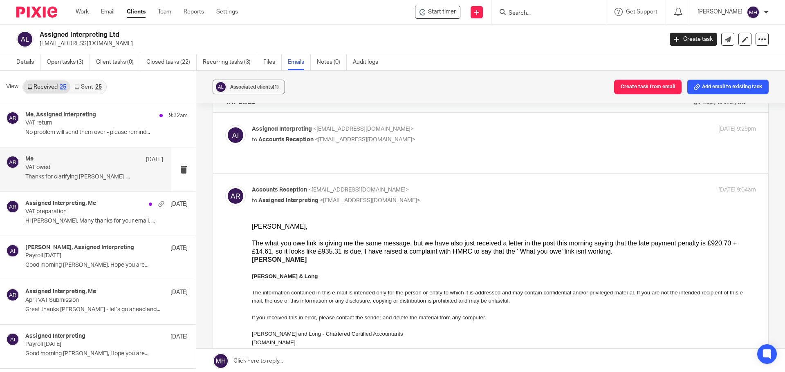
scroll to position [41, 0]
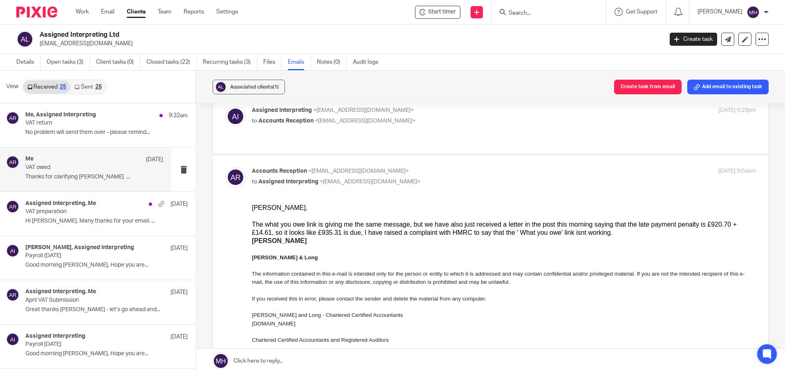
click at [485, 174] on p "Accounts Reception <accounts@boldenandlong.co.uk>" at bounding box center [420, 171] width 336 height 9
checkbox input "false"
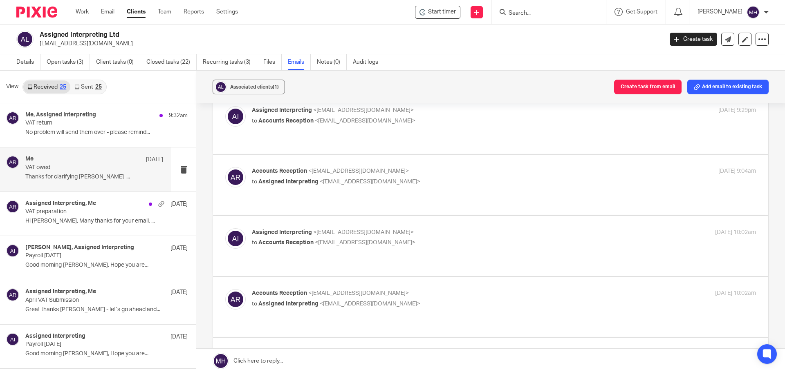
click at [469, 236] on p "Assigned Interpreting <assignedinterpreting@gmail.com>" at bounding box center [420, 233] width 336 height 9
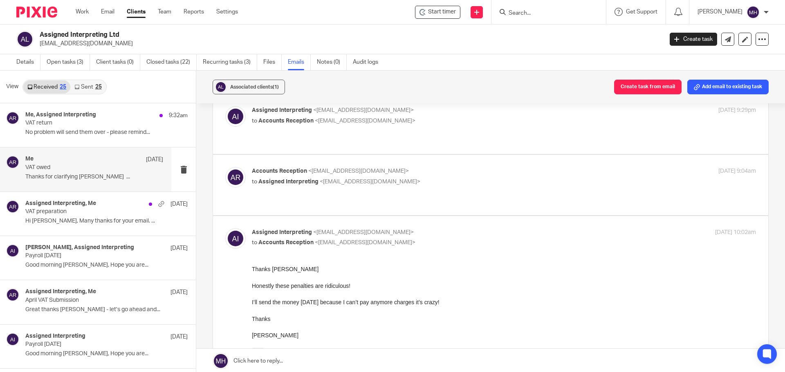
scroll to position [0, 0]
click at [472, 230] on p "Assigned Interpreting <assignedinterpreting@gmail.com>" at bounding box center [420, 233] width 336 height 9
checkbox input "false"
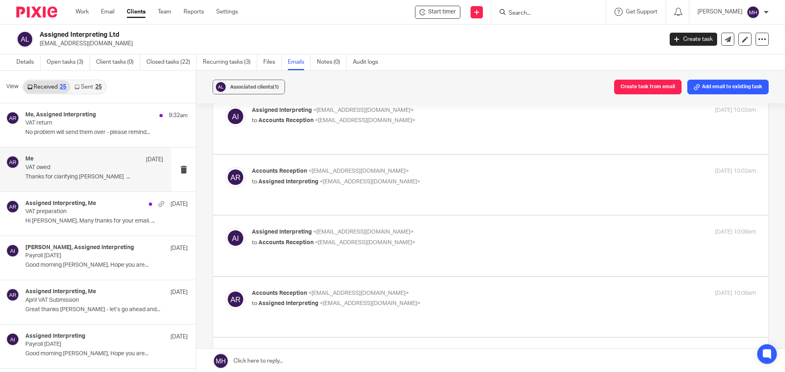
scroll to position [164, 0]
click at [472, 165] on label at bounding box center [490, 185] width 555 height 60
click at [225, 166] on input "checkbox" at bounding box center [225, 166] width 0 height 0
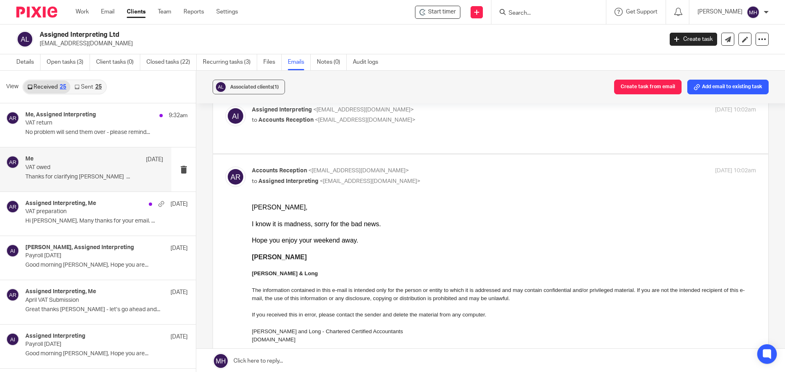
scroll to position [0, 0]
click at [476, 177] on p "to Assigned Interpreting <assignedinterpreting@gmail.com>" at bounding box center [420, 181] width 336 height 9
checkbox input "false"
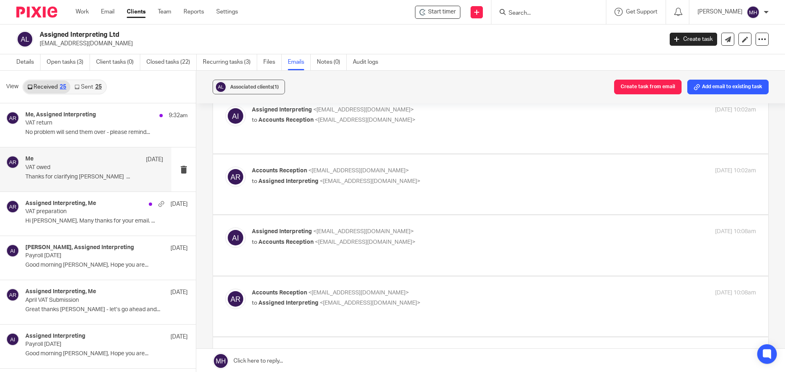
click at [472, 242] on p "to Accounts Reception <accounts@boldenandlong.co.uk>" at bounding box center [420, 242] width 336 height 9
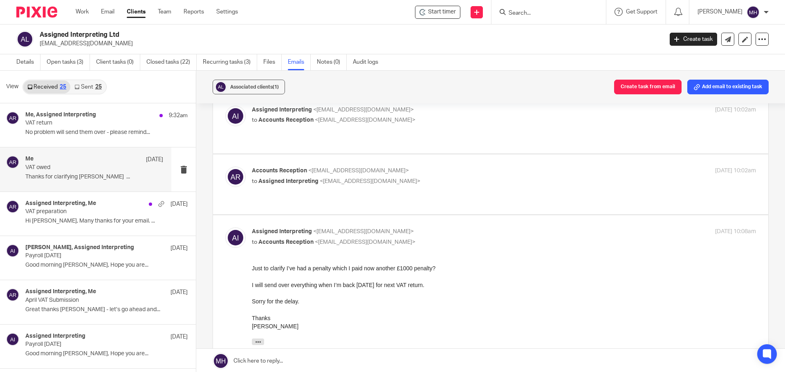
click at [480, 228] on p "Assigned Interpreting <assignedinterpreting@gmail.com>" at bounding box center [420, 232] width 336 height 9
checkbox input "false"
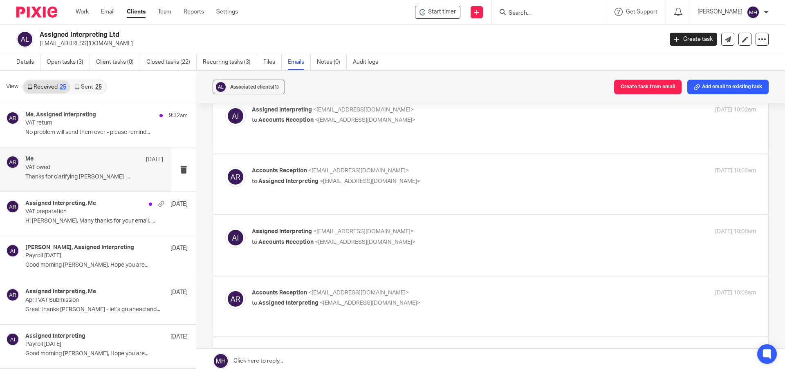
click at [471, 297] on p "Accounts Reception <accounts@boldenandlong.co.uk>" at bounding box center [420, 293] width 336 height 9
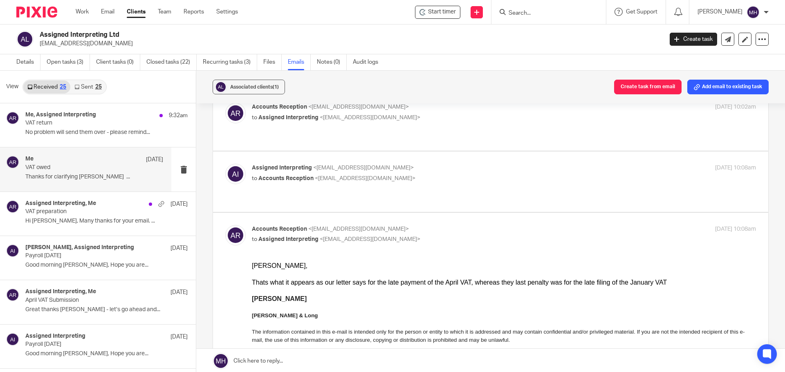
scroll to position [245, 0]
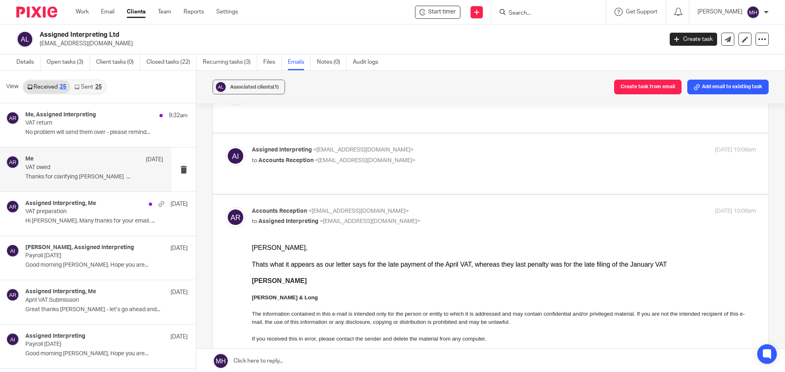
click at [457, 211] on p "Accounts Reception <accounts@boldenandlong.co.uk>" at bounding box center [420, 211] width 336 height 9
checkbox input "false"
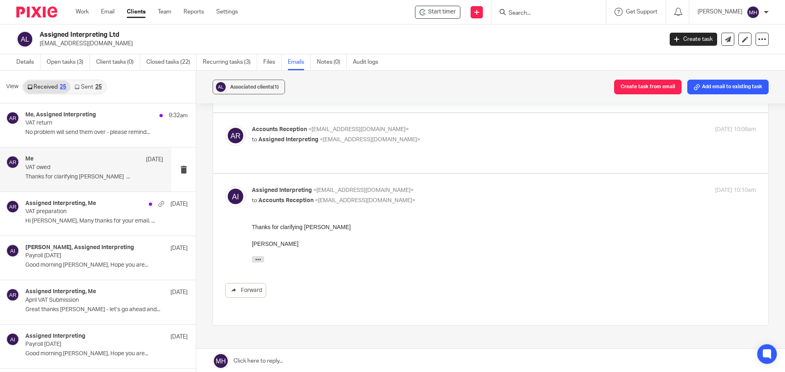
click at [464, 191] on p "Assigned Interpreting <assignedinterpreting@gmail.com>" at bounding box center [420, 190] width 336 height 9
checkbox input "false"
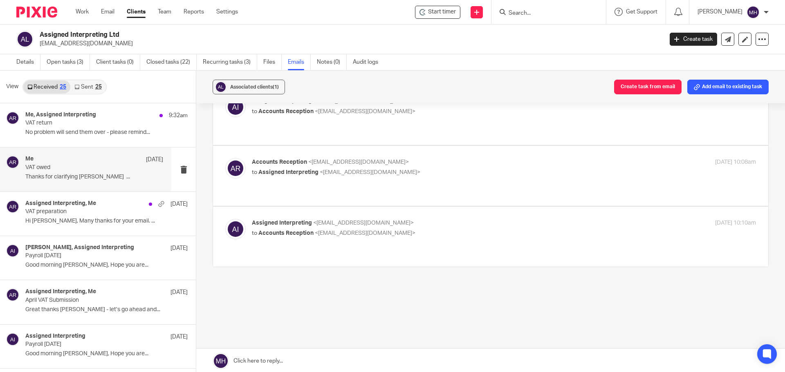
scroll to position [294, 0]
click at [82, 14] on link "Work" at bounding box center [82, 12] width 13 height 8
